Goal: Transaction & Acquisition: Purchase product/service

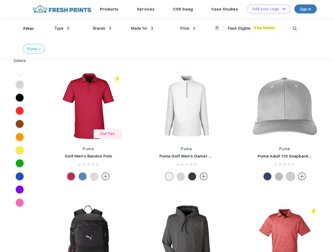
click at [267, 9] on link "Add your Logo Design Tool" at bounding box center [269, 8] width 43 height 9
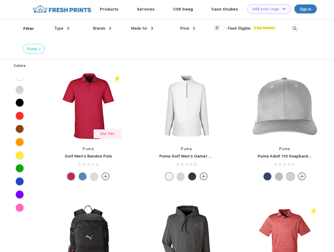
click at [0, 0] on div "Design Tool" at bounding box center [0, 0] width 0 height 0
click at [282, 9] on link "Add your Logo Design Tool" at bounding box center [269, 8] width 43 height 9
click at [25, 29] on div "Filter" at bounding box center [28, 29] width 11 height 6
click at [62, 28] on span "Type" at bounding box center [58, 28] width 9 height 5
click at [102, 28] on span "Brands" at bounding box center [99, 28] width 13 height 5
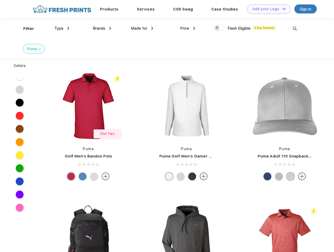
click at [142, 28] on span "Made for" at bounding box center [139, 28] width 17 height 5
click at [188, 28] on span "Price" at bounding box center [184, 28] width 9 height 5
click at [219, 28] on div at bounding box center [219, 28] width 10 height 6
click at [218, 28] on input "checkbox" at bounding box center [215, 26] width 3 height 3
click at [295, 29] on img at bounding box center [295, 28] width 9 height 9
